Goal: Information Seeking & Learning: Learn about a topic

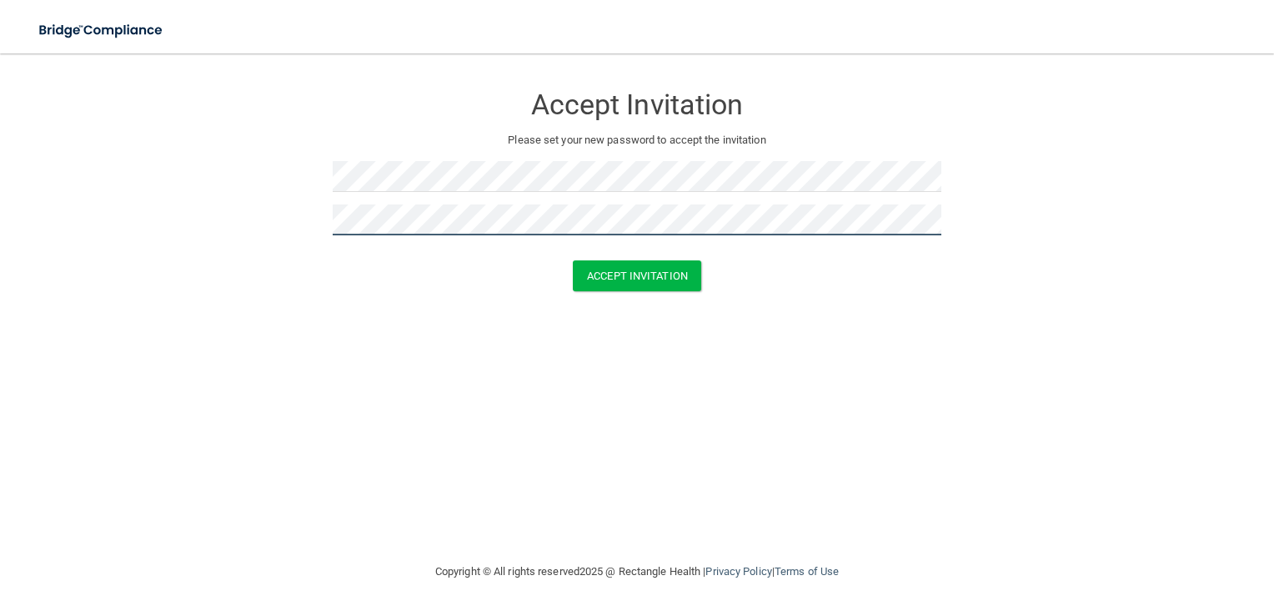
click at [573, 260] on button "Accept Invitation" at bounding box center [637, 275] width 128 height 31
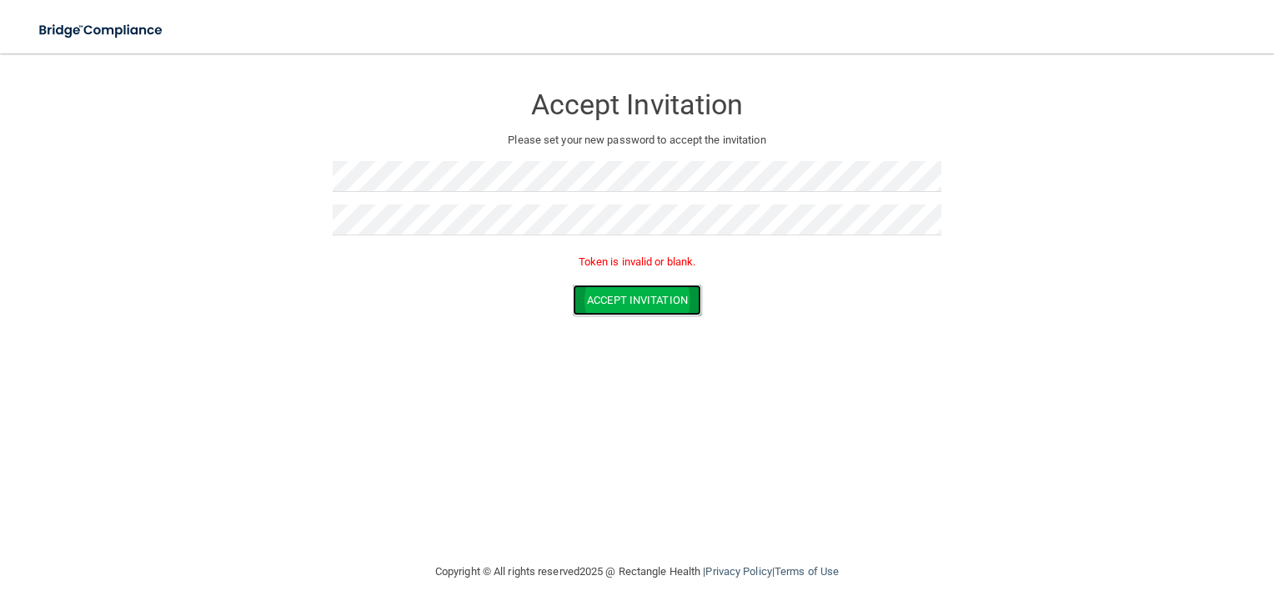
click at [634, 297] on button "Accept Invitation" at bounding box center [637, 299] width 128 height 31
click at [650, 274] on button "Accept Invitation" at bounding box center [637, 275] width 128 height 31
click at [608, 295] on button "Accept Invitation" at bounding box center [637, 299] width 128 height 31
click at [650, 289] on button "Accept Invitation" at bounding box center [637, 299] width 128 height 31
click at [143, 28] on img at bounding box center [101, 30] width 153 height 34
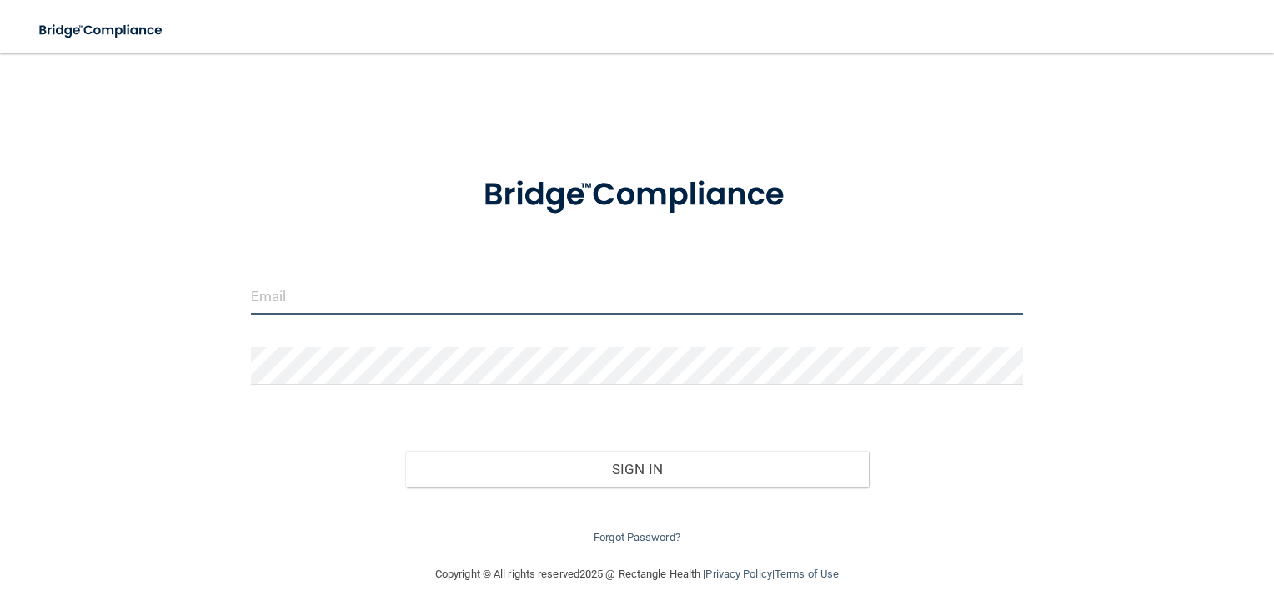
click at [297, 307] on input "email" at bounding box center [637, 296] width 773 height 38
paste input "chantelles.cornerstone@gmail.com"
type input "chantelles.cornerstone@gmail.com"
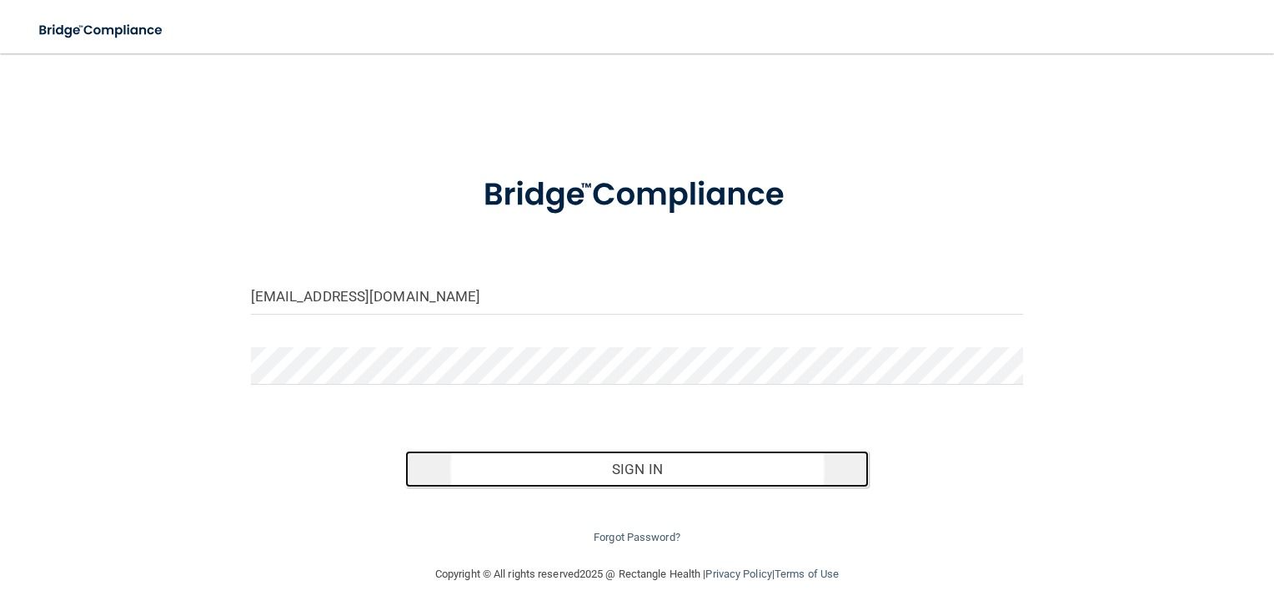
click at [658, 481] on button "Sign In" at bounding box center [637, 468] width 464 height 37
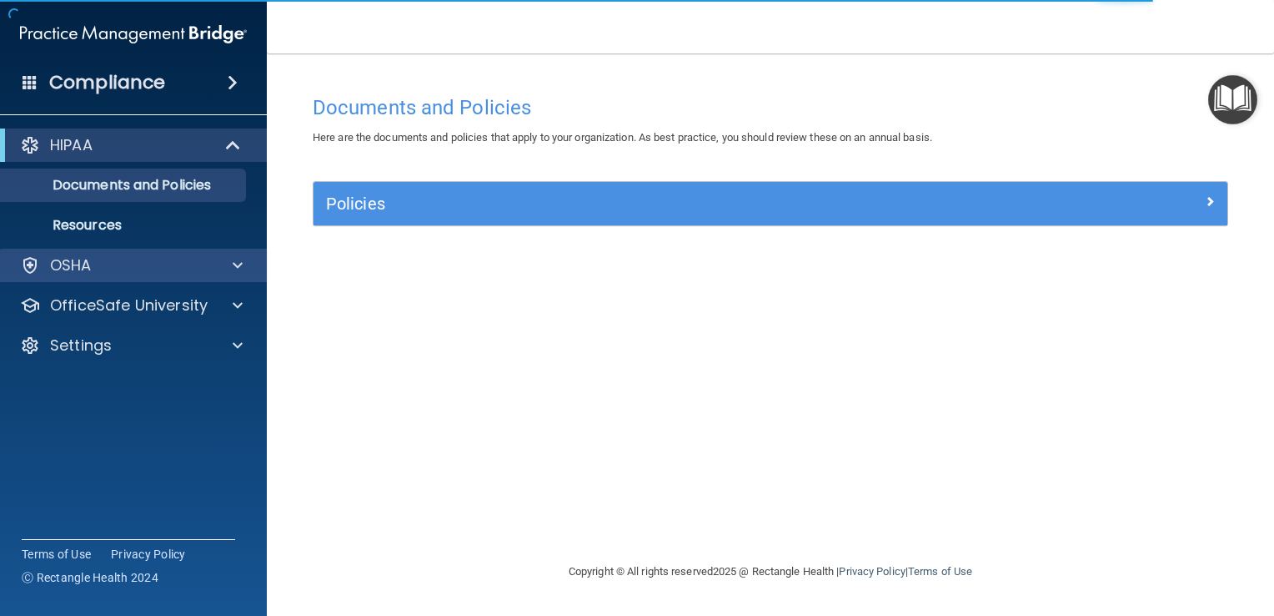
click at [150, 279] on div "OSHA" at bounding box center [134, 265] width 268 height 33
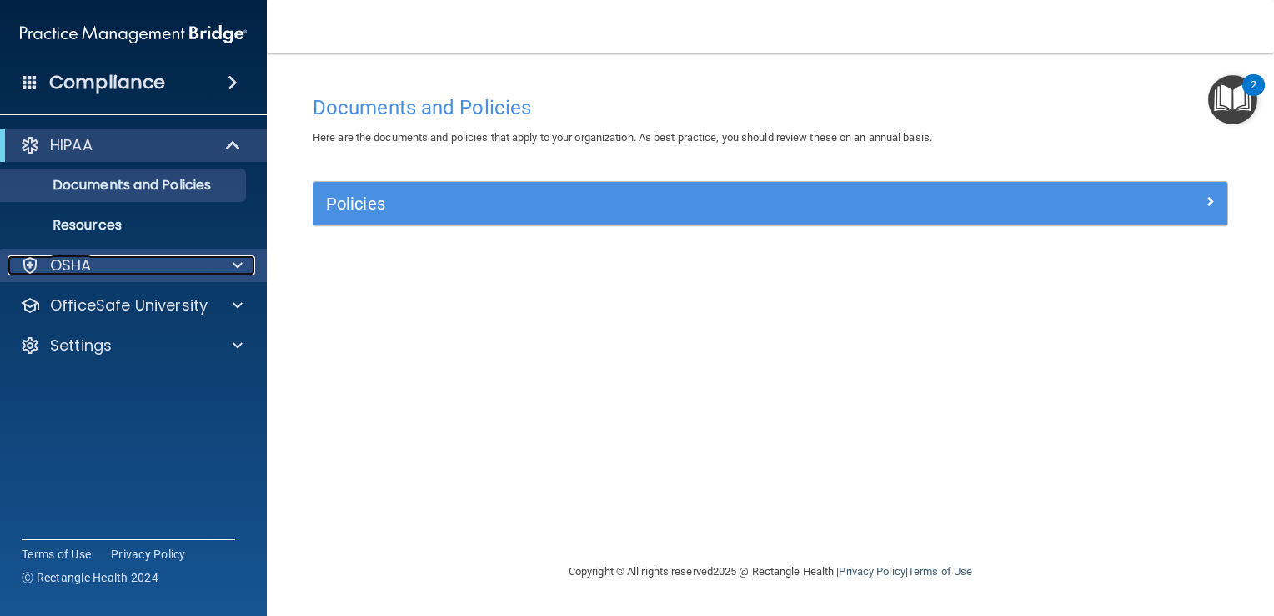
click at [224, 265] on div at bounding box center [235, 265] width 42 height 20
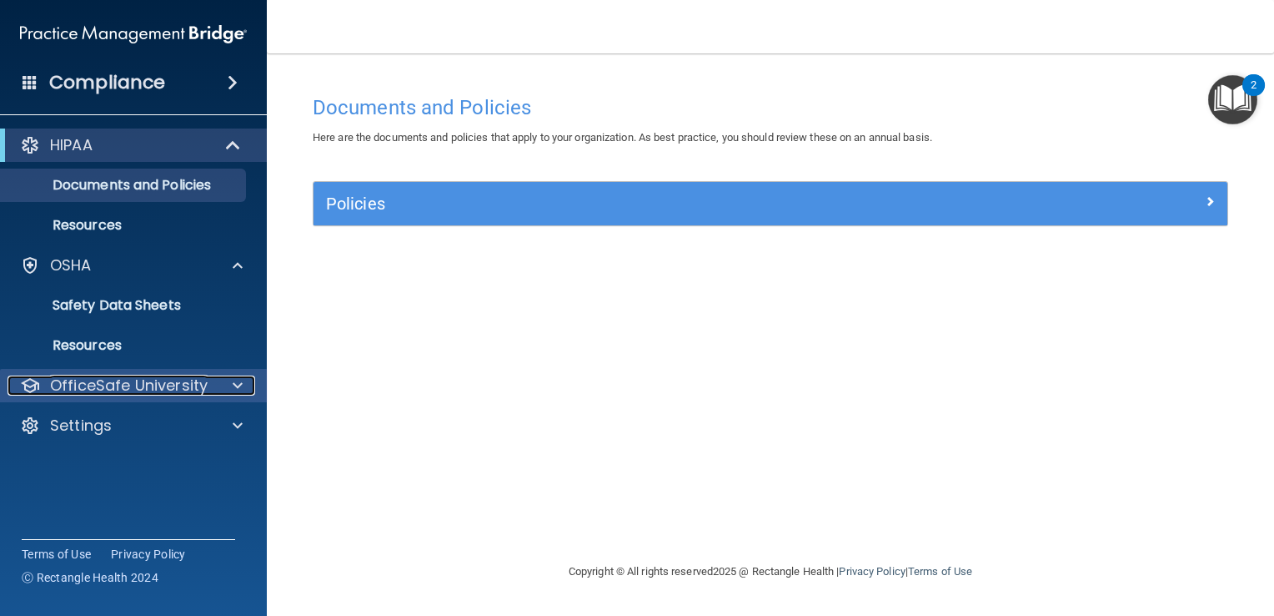
click at [147, 382] on p "OfficeSafe University" at bounding box center [129, 385] width 158 height 20
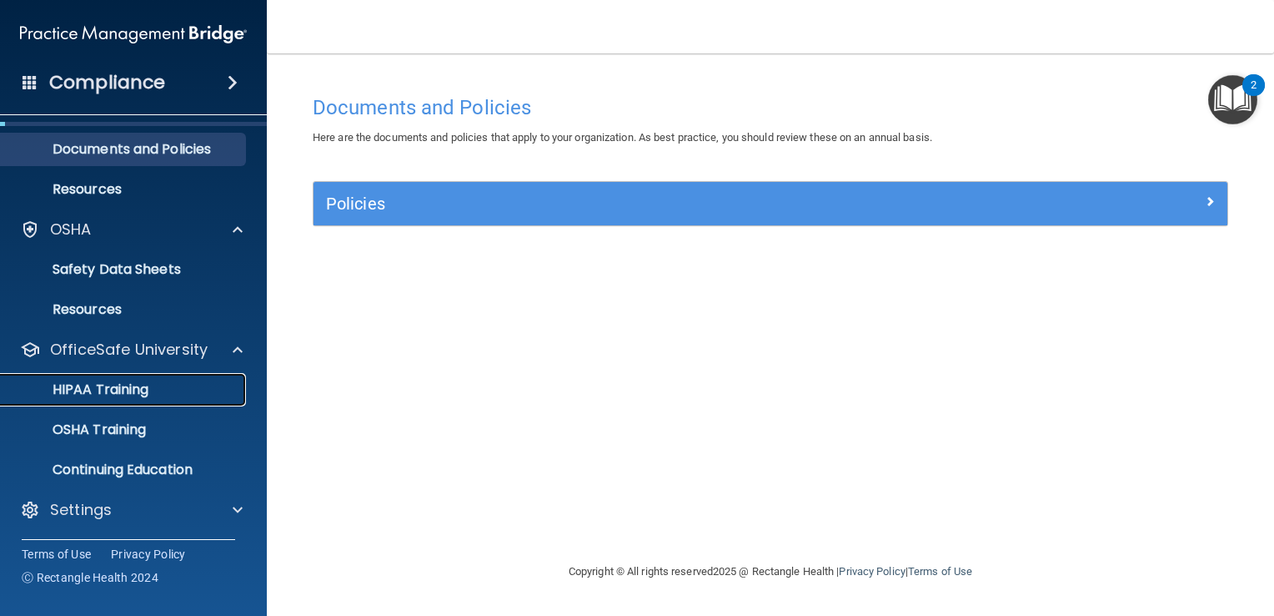
click at [123, 385] on p "HIPAA Training" at bounding box center [80, 389] width 138 height 17
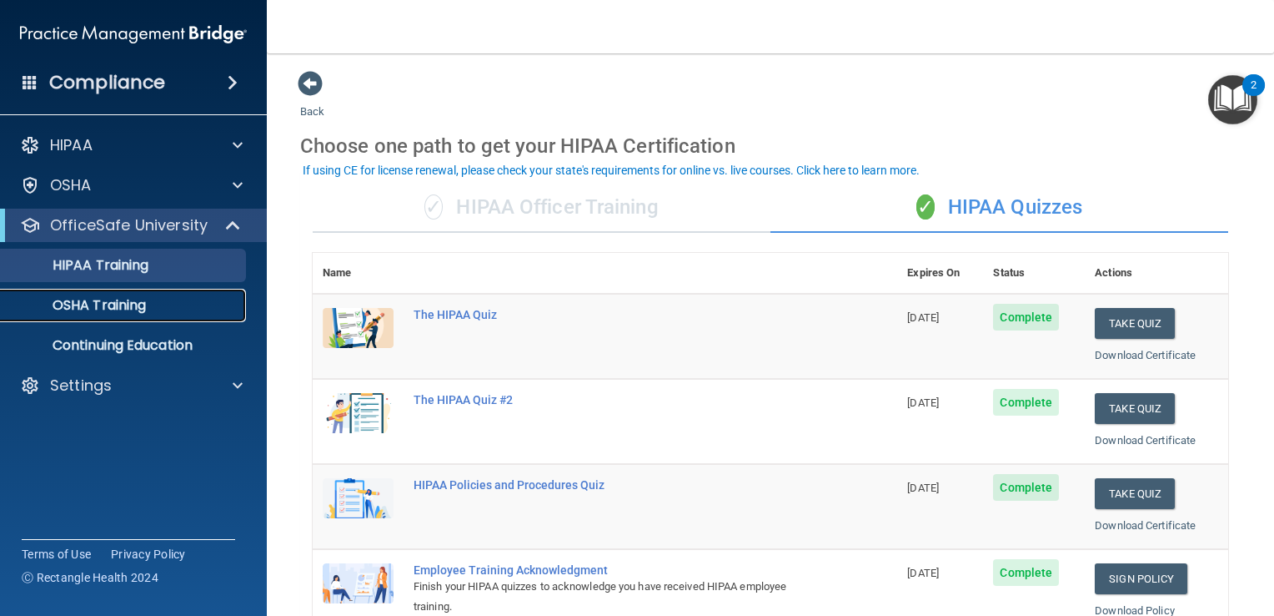
click at [156, 305] on div "OSHA Training" at bounding box center [125, 305] width 228 height 17
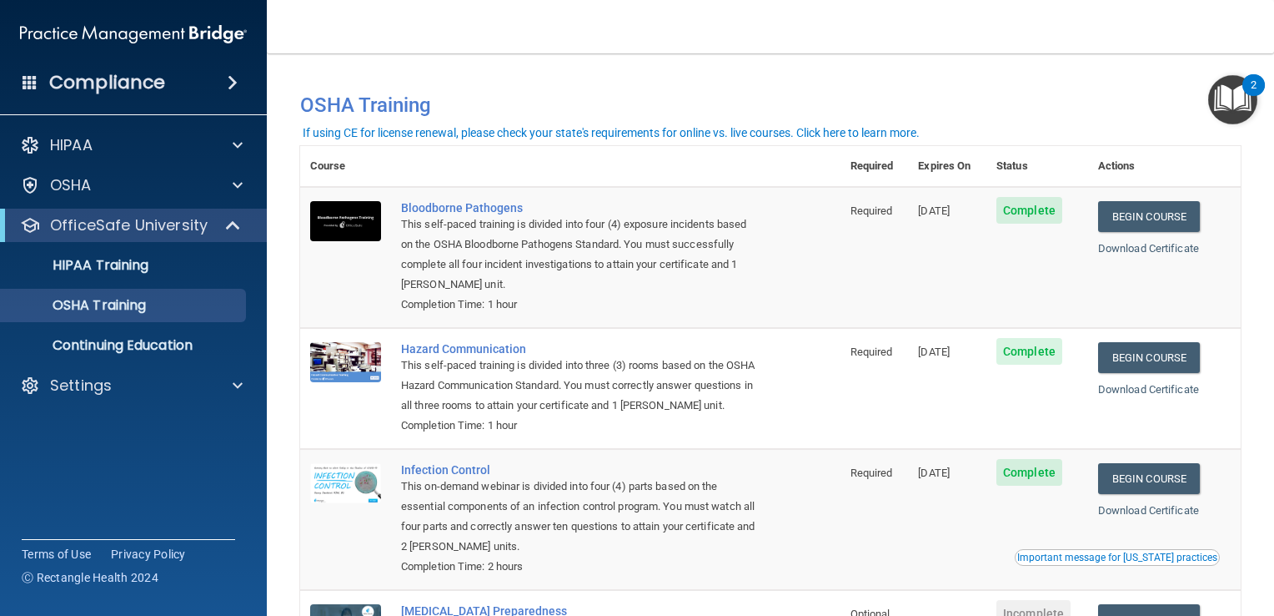
click at [171, 85] on div "Compliance" at bounding box center [133, 82] width 267 height 37
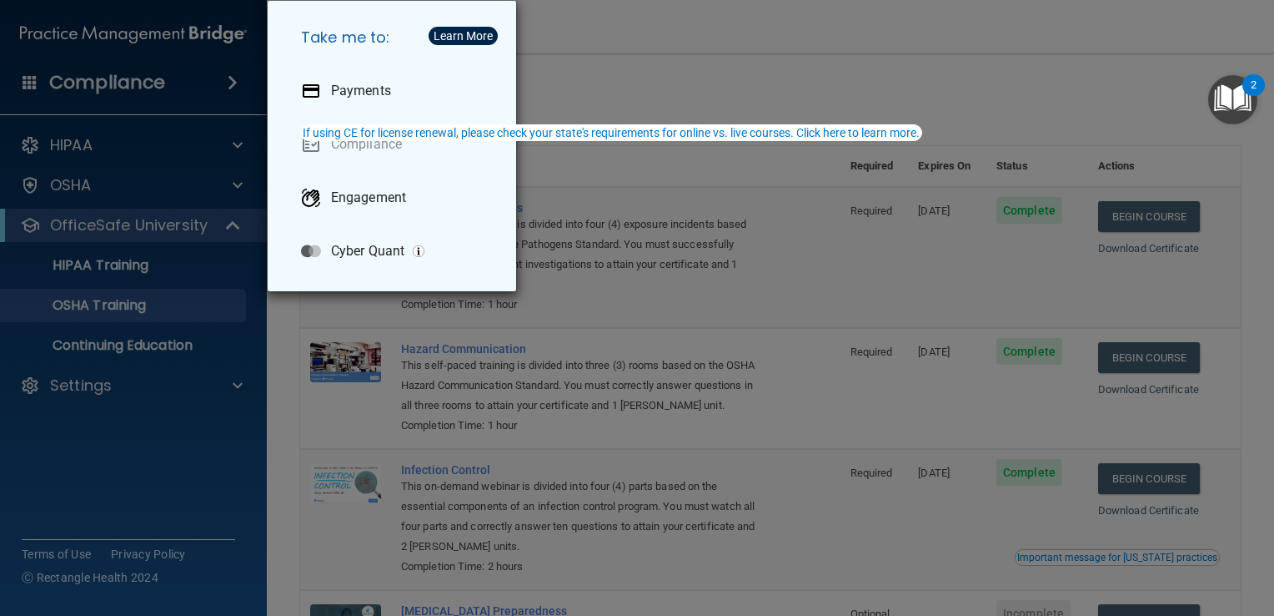
click at [196, 133] on div "Take me to: Payments Compliance Engagement Cyber Quant" at bounding box center [637, 308] width 1274 height 616
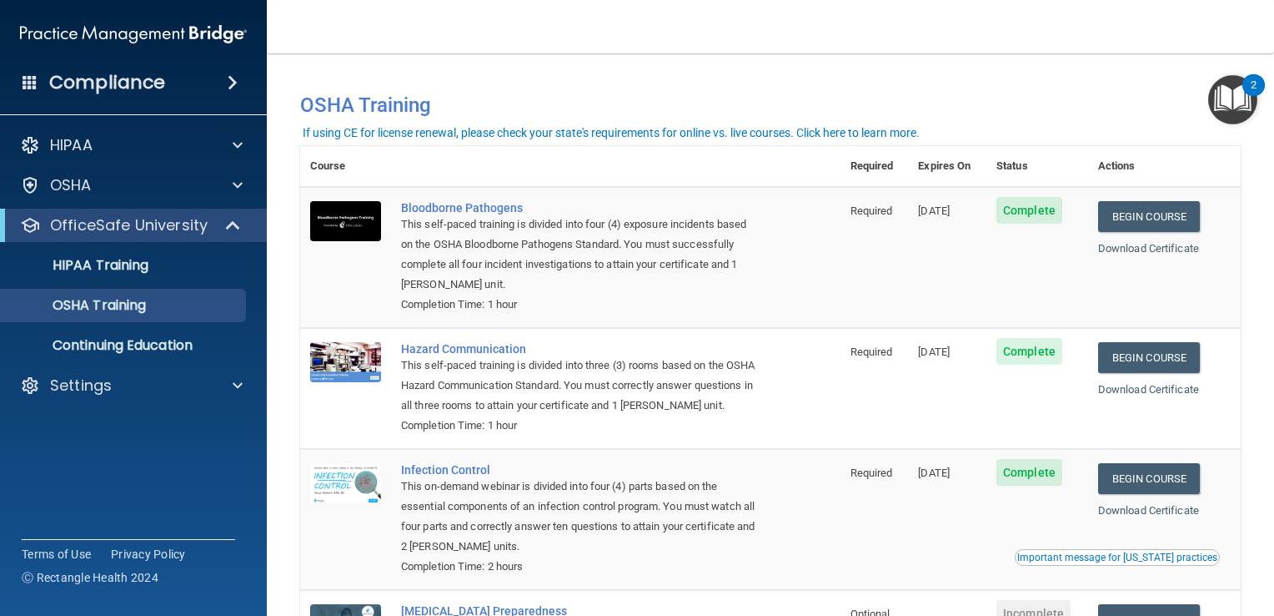
click at [229, 81] on span at bounding box center [233, 83] width 10 height 20
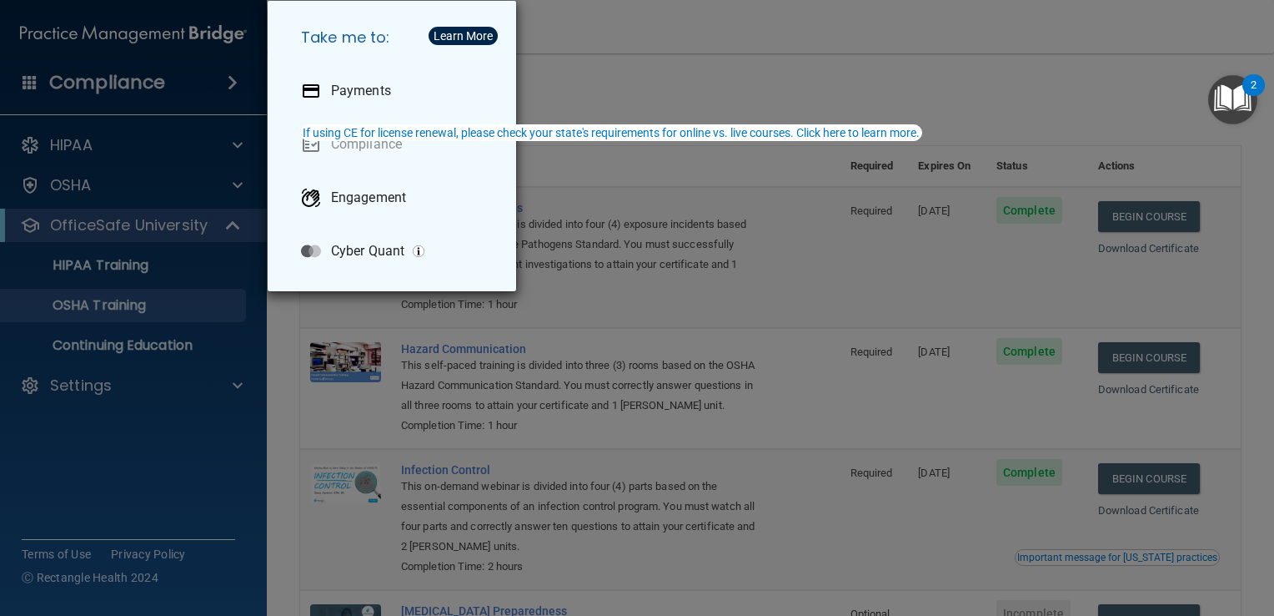
click at [143, 137] on div "Take me to: Payments Compliance Engagement Cyber Quant" at bounding box center [637, 308] width 1274 height 616
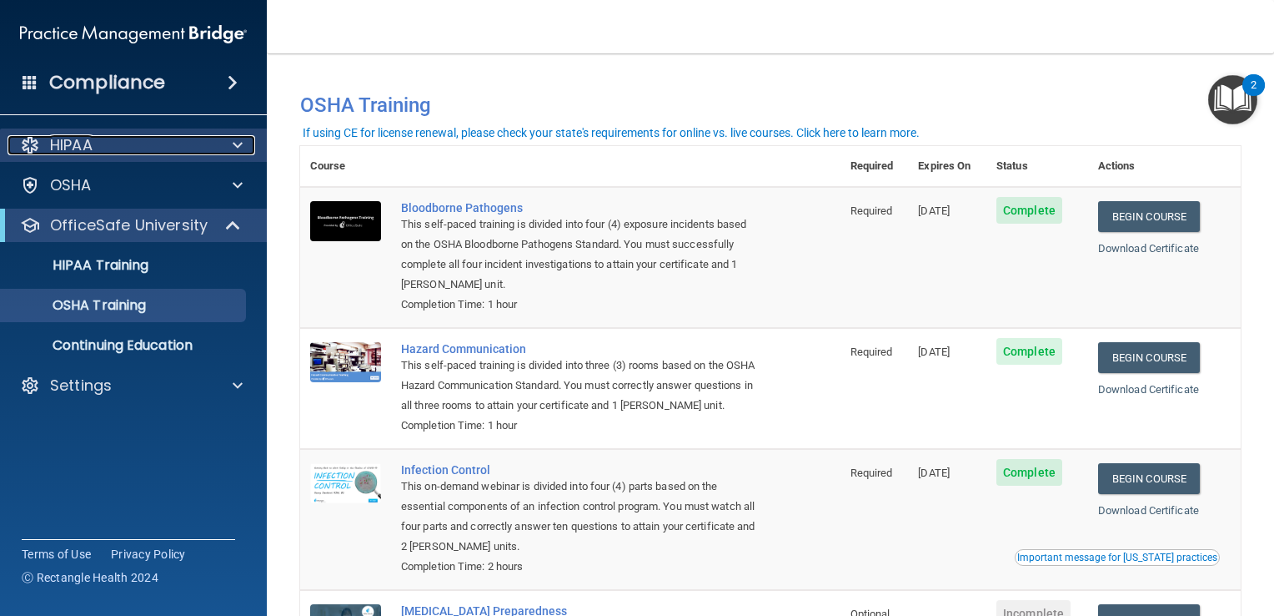
click at [112, 145] on div "HIPAA" at bounding box center [111, 145] width 207 height 20
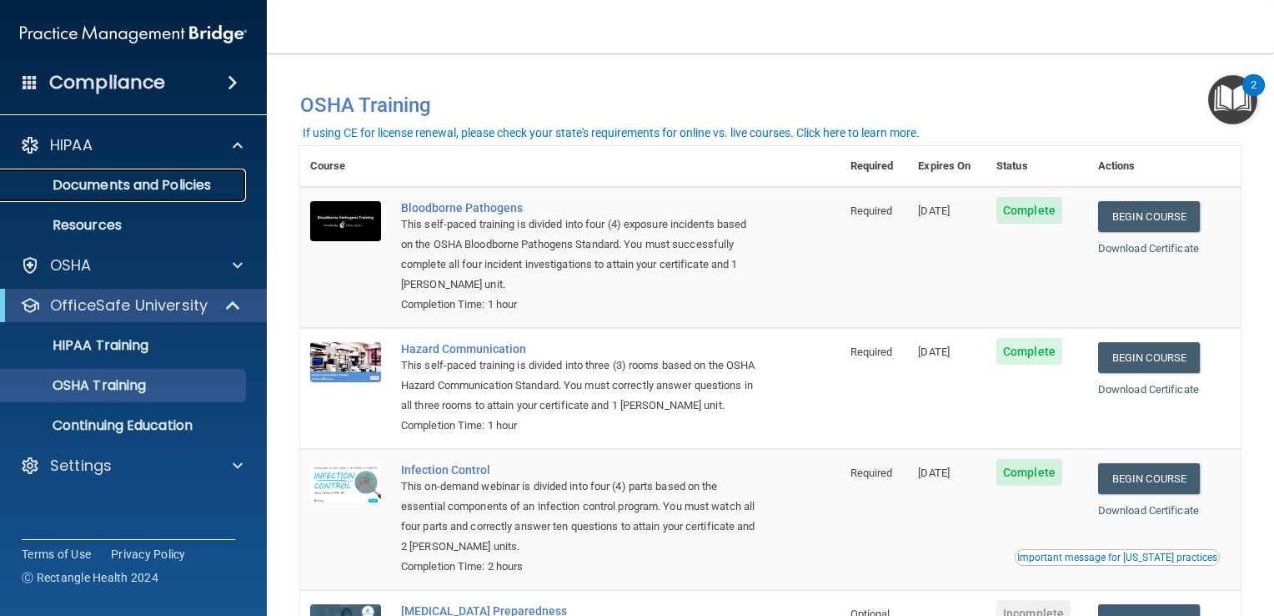
click at [129, 190] on p "Documents and Policies" at bounding box center [125, 185] width 228 height 17
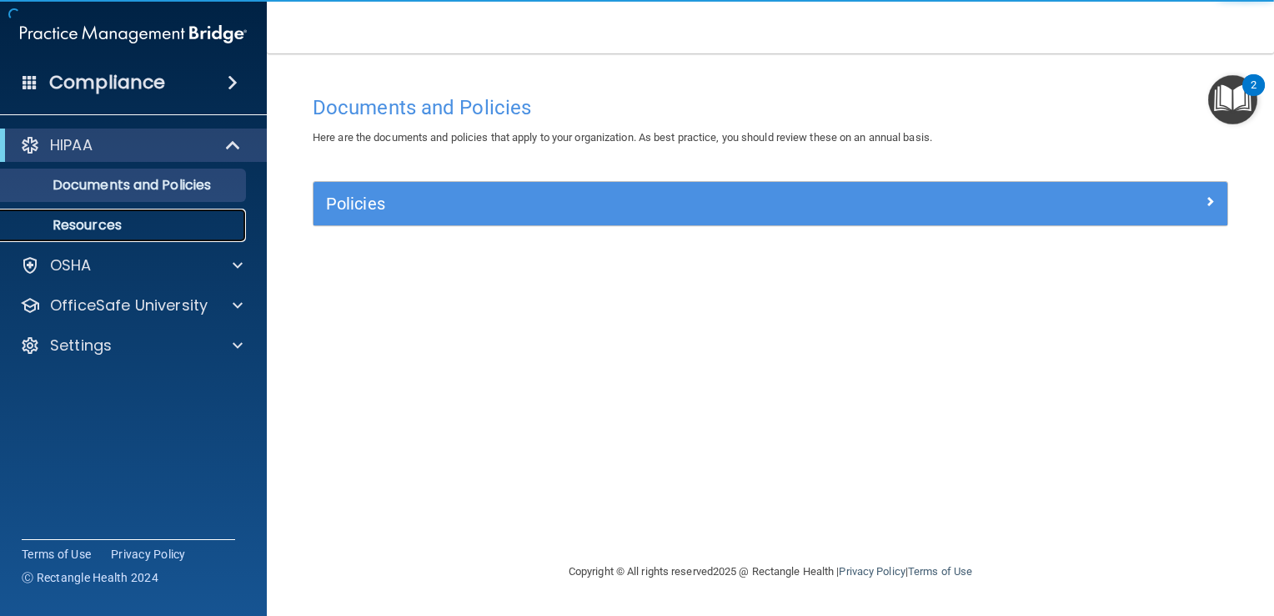
click at [103, 212] on link "Resources" at bounding box center [114, 225] width 263 height 33
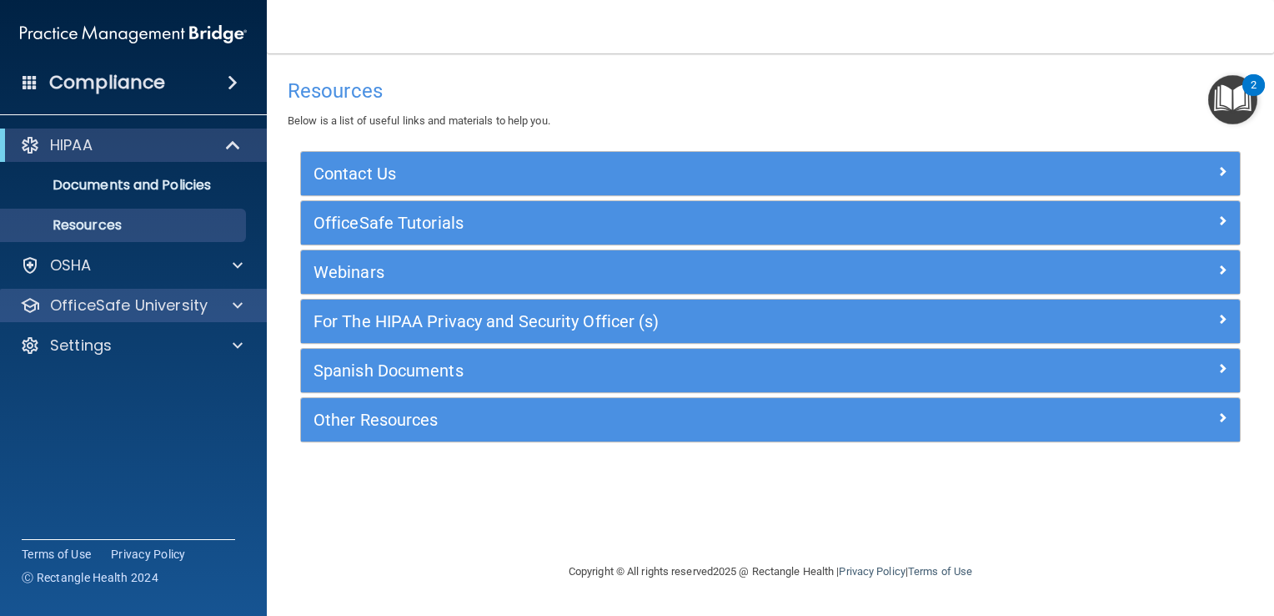
click at [88, 292] on div "OfficeSafe University" at bounding box center [134, 305] width 268 height 33
click at [113, 308] on p "OfficeSafe University" at bounding box center [129, 305] width 158 height 20
